Goal: Navigation & Orientation: Find specific page/section

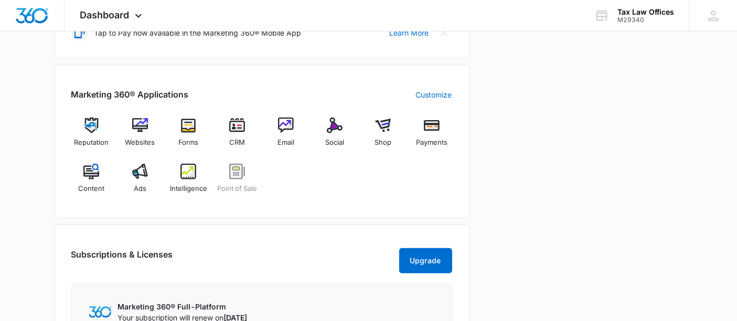
scroll to position [349, 0]
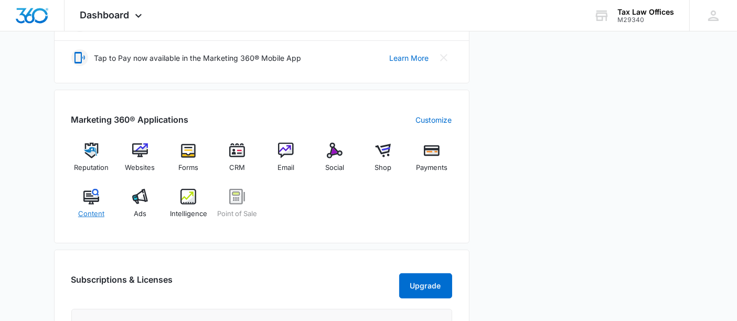
click at [91, 195] on img at bounding box center [91, 197] width 16 height 16
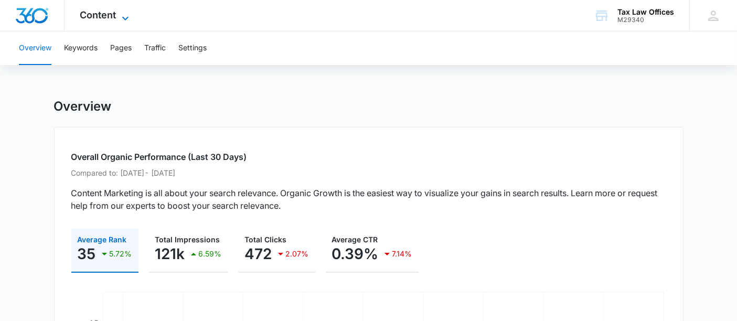
click at [124, 13] on icon at bounding box center [125, 18] width 13 height 13
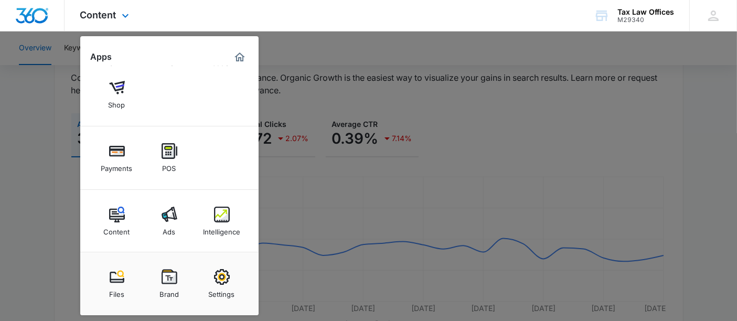
scroll to position [116, 0]
click at [116, 209] on img at bounding box center [117, 215] width 16 height 16
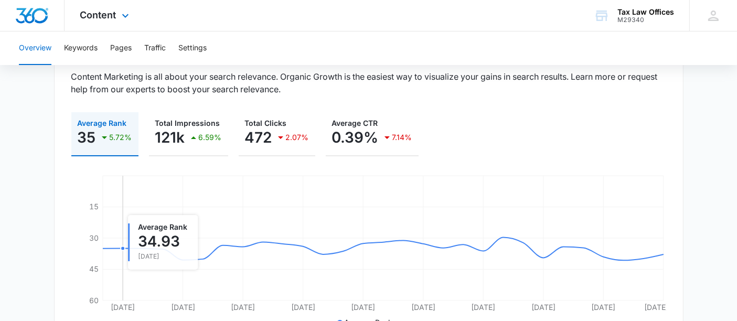
scroll to position [0, 0]
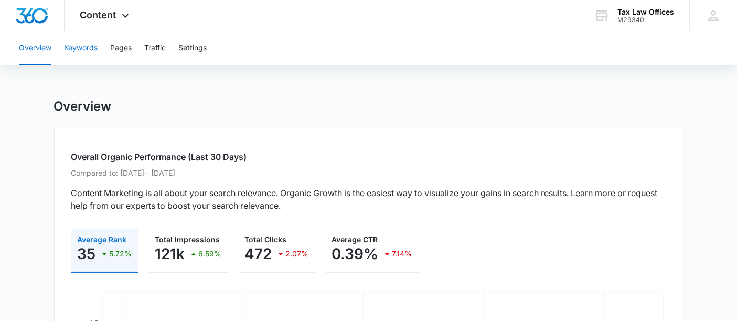
click at [86, 46] on button "Keywords" at bounding box center [81, 48] width 34 height 34
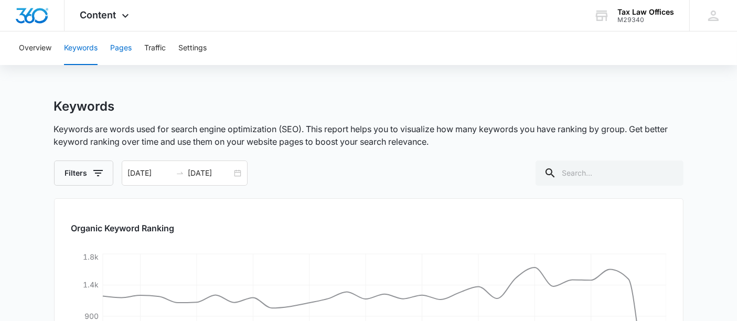
click at [122, 49] on button "Pages" at bounding box center [121, 48] width 22 height 34
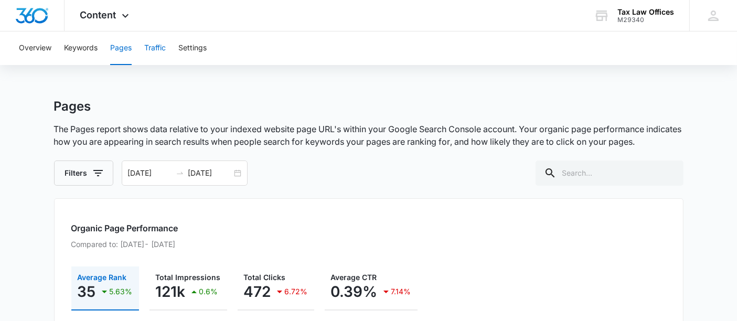
click at [154, 47] on button "Traffic" at bounding box center [155, 48] width 22 height 34
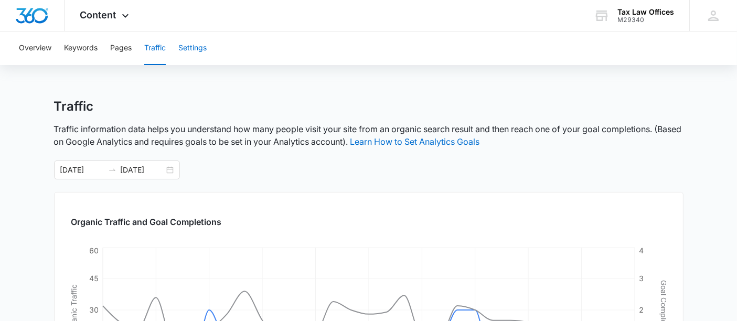
click at [195, 48] on button "Settings" at bounding box center [192, 48] width 28 height 34
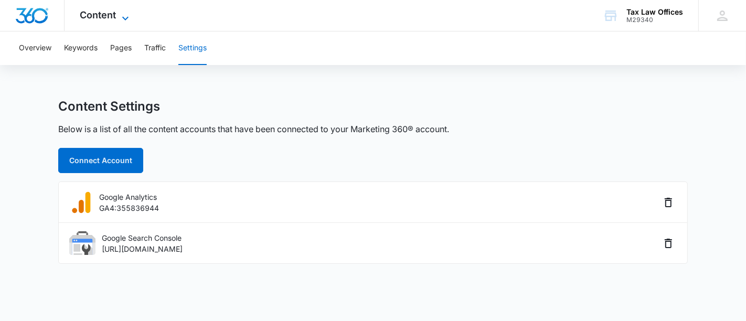
click at [124, 17] on icon at bounding box center [125, 18] width 6 height 4
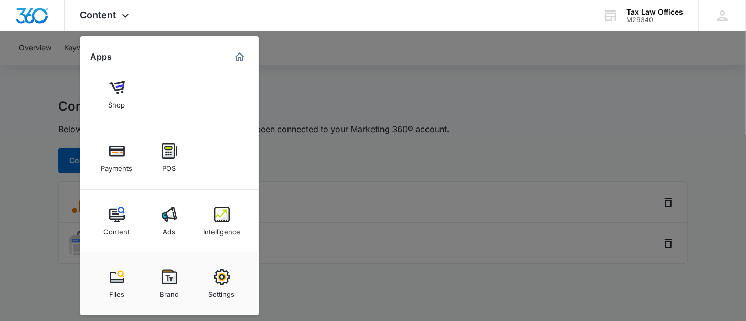
click at [315, 88] on div at bounding box center [373, 160] width 746 height 321
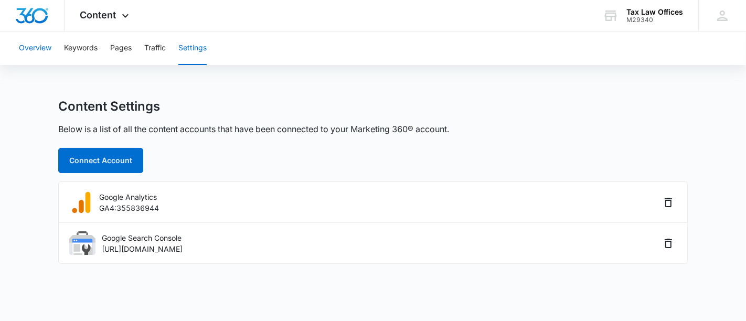
click at [30, 46] on button "Overview" at bounding box center [35, 48] width 33 height 34
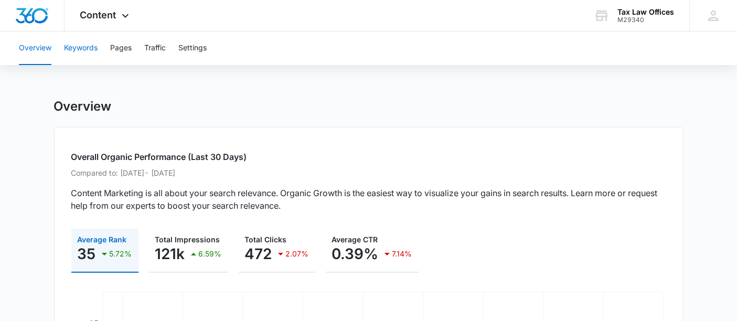
click at [81, 47] on button "Keywords" at bounding box center [81, 48] width 34 height 34
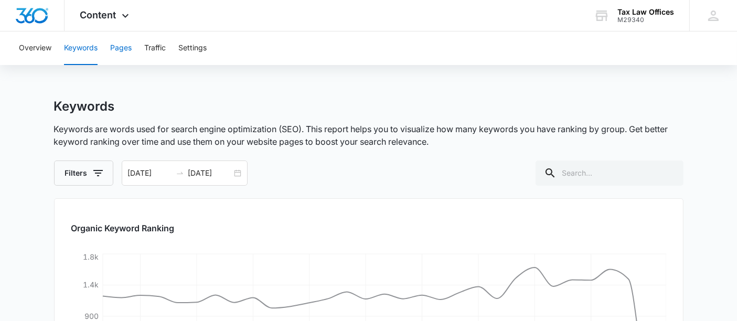
click at [124, 46] on button "Pages" at bounding box center [121, 48] width 22 height 34
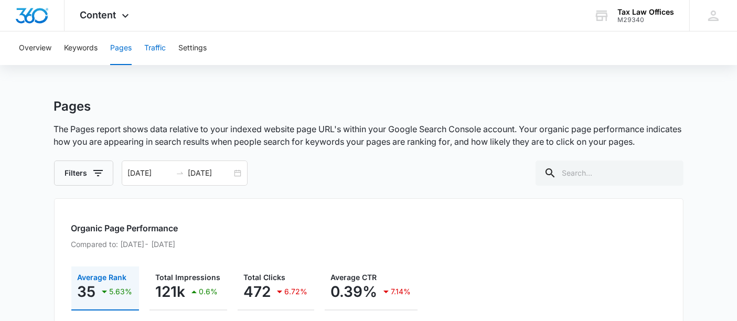
click at [155, 48] on button "Traffic" at bounding box center [155, 48] width 22 height 34
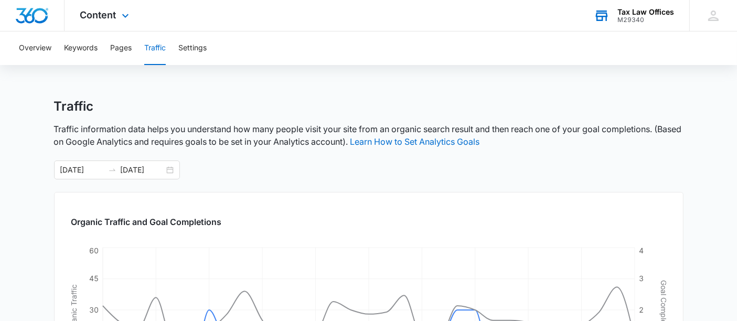
click at [602, 14] on icon at bounding box center [602, 16] width 16 height 16
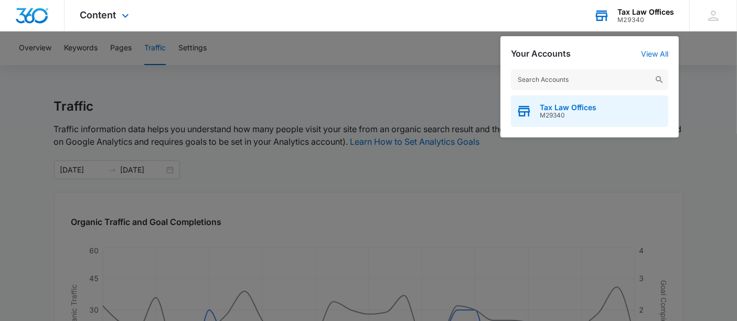
click at [559, 105] on span "Tax Law Offices" at bounding box center [568, 107] width 57 height 8
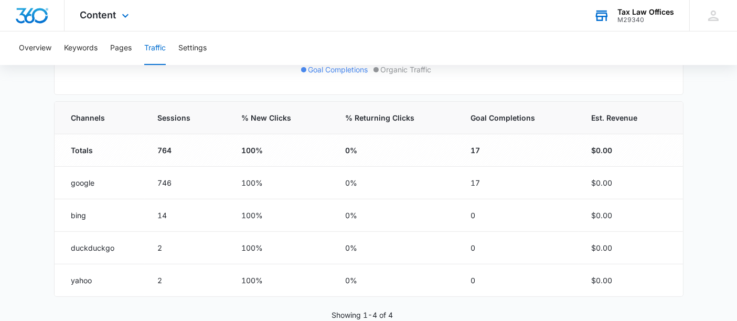
scroll to position [347, 0]
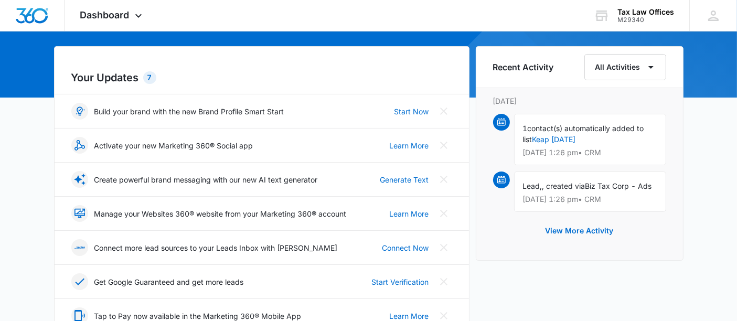
scroll to position [58, 0]
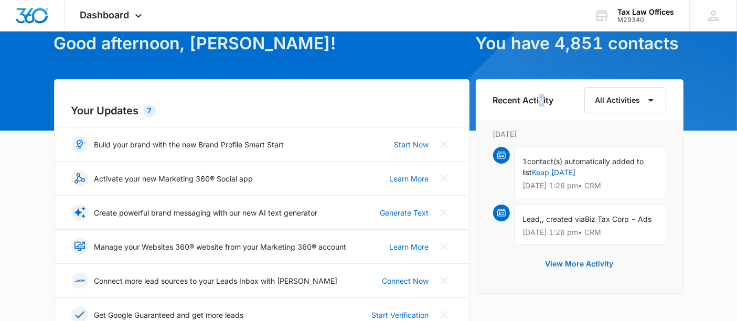
click at [541, 101] on h6 "Recent Activity" at bounding box center [523, 100] width 61 height 13
click at [650, 98] on icon "button" at bounding box center [651, 100] width 13 height 13
click at [317, 99] on div "Your Updates 7 Build your brand with the new Brand Profile Smart Start Start No…" at bounding box center [261, 226] width 415 height 295
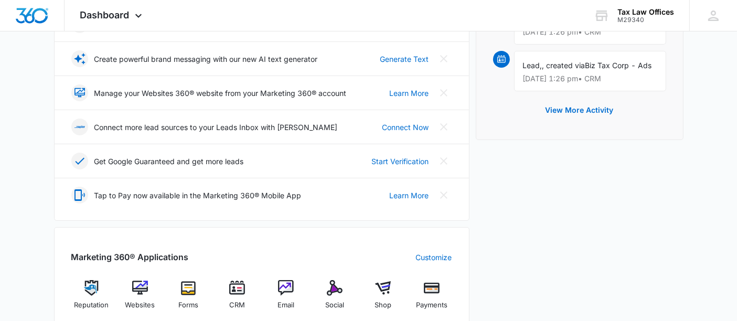
scroll to position [233, 0]
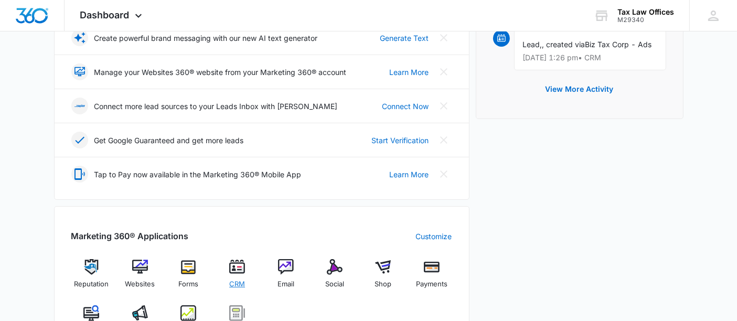
click at [240, 264] on img at bounding box center [237, 267] width 16 height 16
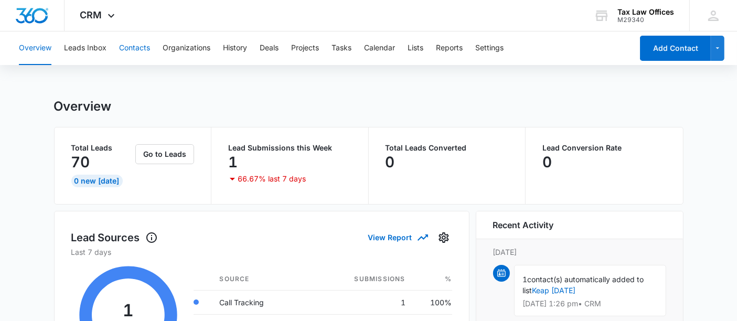
click at [136, 42] on button "Contacts" at bounding box center [134, 48] width 31 height 34
